Goal: Book appointment/travel/reservation

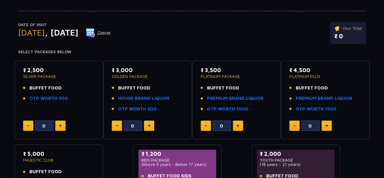
scroll to position [56, 0]
click at [63, 124] on button at bounding box center [60, 125] width 10 height 10
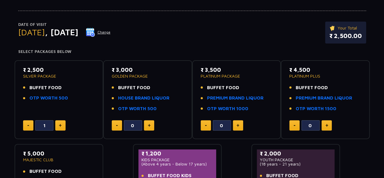
click at [63, 124] on button at bounding box center [60, 125] width 10 height 10
type input "2"
click at [239, 123] on button at bounding box center [238, 125] width 10 height 10
type input "2"
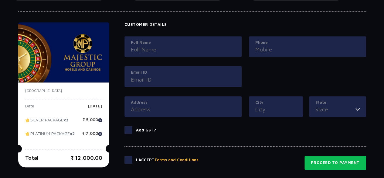
scroll to position [275, 0]
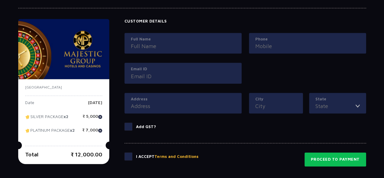
click at [179, 45] on input "Full Name" at bounding box center [183, 46] width 104 height 8
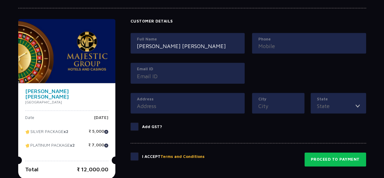
type input "[PERSON_NAME] [PERSON_NAME]"
click at [266, 47] on input "Phone" at bounding box center [308, 46] width 101 height 8
type input "8144867402"
click at [192, 74] on input "Email ID" at bounding box center [187, 76] width 101 height 8
type input "P"
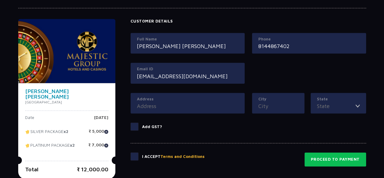
type input "[EMAIL_ADDRESS][DOMAIN_NAME]"
drag, startPoint x: 176, startPoint y: 109, endPoint x: 165, endPoint y: 100, distance: 14.2
click at [165, 100] on div "Address" at bounding box center [188, 103] width 114 height 21
click at [165, 100] on label "Address" at bounding box center [187, 99] width 101 height 6
click at [165, 102] on input "Address" at bounding box center [187, 106] width 101 height 8
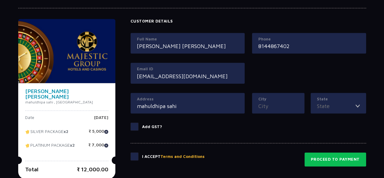
type input "mahuldhipa sahi"
click at [266, 104] on input "City" at bounding box center [278, 106] width 40 height 8
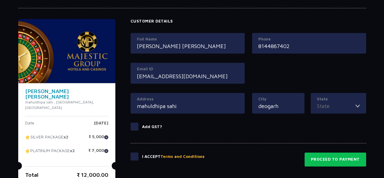
type input "deogarh"
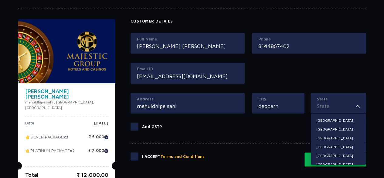
click at [326, 104] on input "State" at bounding box center [336, 106] width 39 height 8
click at [328, 138] on li "Odisha" at bounding box center [338, 139] width 55 height 8
type input "Odisha"
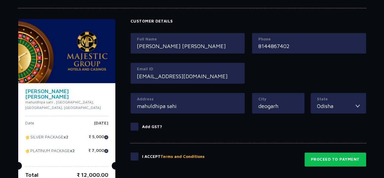
click at [131, 155] on span at bounding box center [135, 156] width 8 height 8
click at [0, 0] on input "checkbox" at bounding box center [0, 0] width 0 height 0
click at [131, 125] on span at bounding box center [135, 126] width 8 height 8
click at [0, 0] on input "Add GST?" at bounding box center [0, 0] width 0 height 0
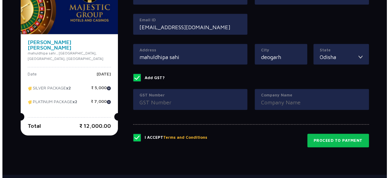
scroll to position [324, 0]
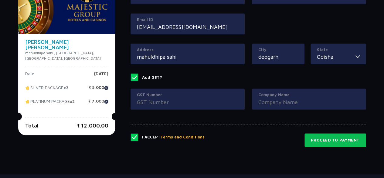
click at [131, 76] on span at bounding box center [135, 77] width 8 height 8
click at [0, 0] on input "Add GST?" at bounding box center [0, 0] width 0 height 0
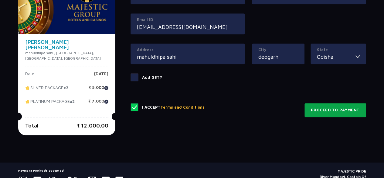
click at [321, 108] on button "Proceed to Payment" at bounding box center [335, 110] width 62 height 14
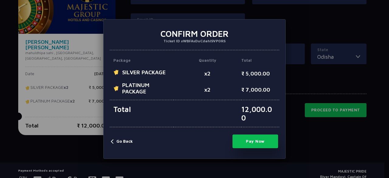
click at [115, 139] on button "Go Back" at bounding box center [122, 141] width 22 height 6
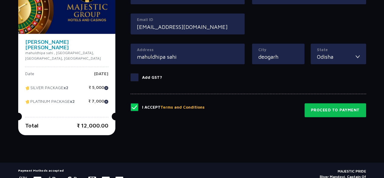
click at [173, 106] on button "Terms and Conditions" at bounding box center [183, 107] width 44 height 6
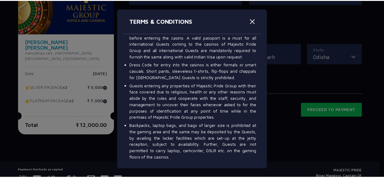
scroll to position [0, 0]
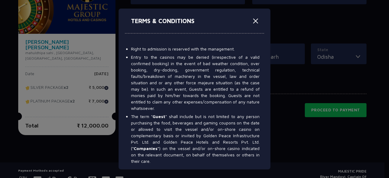
click at [286, 133] on div "TERMS & CONDITIONS Right to admission is reserved with the management. Entry to…" at bounding box center [194, 89] width 389 height 178
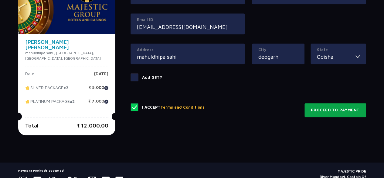
click at [317, 113] on button "Proceed to Payment" at bounding box center [335, 110] width 62 height 14
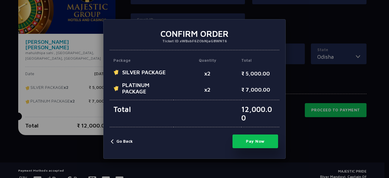
click at [254, 144] on button "Pay Now" at bounding box center [255, 141] width 46 height 14
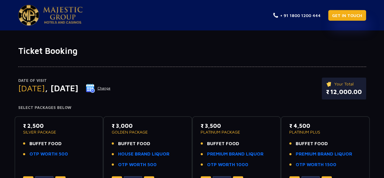
click at [353, 15] on link "GET IN TOUCH" at bounding box center [347, 15] width 38 height 11
